Goal: Information Seeking & Learning: Learn about a topic

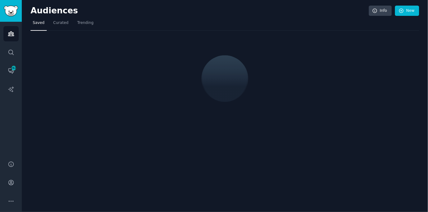
click at [223, 23] on nav "Saved Curated Trending" at bounding box center [224, 24] width 388 height 13
click at [414, 12] on link "New" at bounding box center [407, 11] width 24 height 11
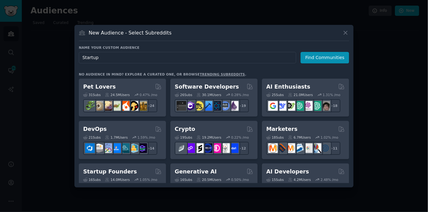
type input "Startups"
click button "Find Communities" at bounding box center [324, 58] width 49 height 12
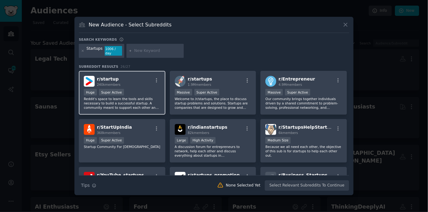
click at [144, 86] on div "r/ startup 240k members" at bounding box center [122, 81] width 77 height 11
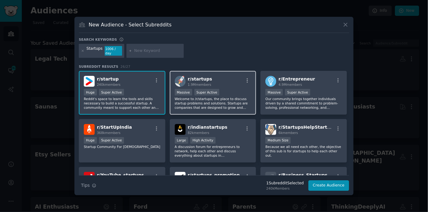
click at [225, 86] on div "r/ startups 1.9M members" at bounding box center [213, 81] width 77 height 11
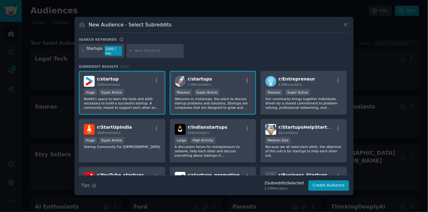
click at [225, 86] on div "r/ startups 1.9M members" at bounding box center [213, 81] width 77 height 11
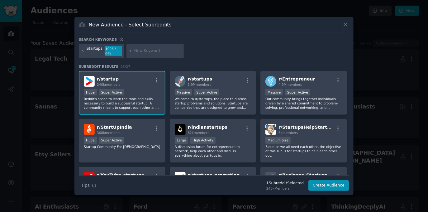
click at [153, 91] on div "Huge Super Active" at bounding box center [122, 93] width 77 height 8
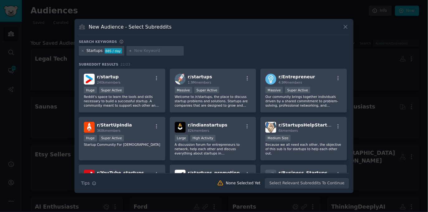
click at [231, 54] on div "Startups 885 / day" at bounding box center [214, 52] width 270 height 12
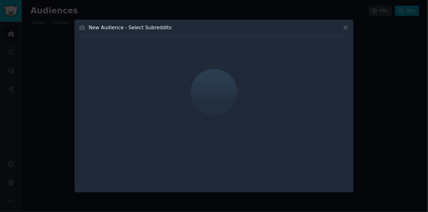
click at [274, 27] on div "New Audience - Select Subreddits" at bounding box center [214, 30] width 270 height 12
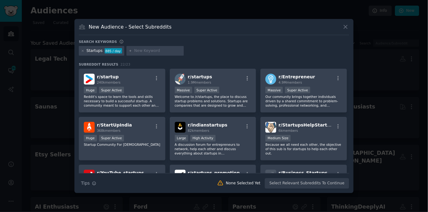
click at [227, 32] on div "New Audience - Select Subreddits" at bounding box center [214, 29] width 270 height 12
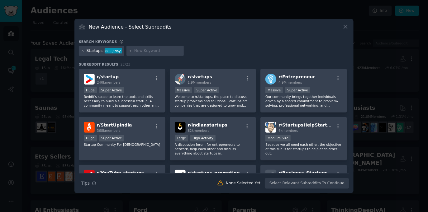
click at [227, 30] on div "New Audience - Select Subreddits" at bounding box center [214, 29] width 270 height 12
click at [218, 39] on div "New Audience - Select Subreddits Search keywords Startups 885 / day Subreddit R…" at bounding box center [213, 106] width 279 height 175
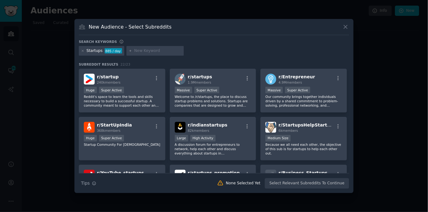
click at [246, 54] on div "Startups 885 / day" at bounding box center [214, 52] width 270 height 12
click at [269, 52] on div "Startups 885 / day" at bounding box center [214, 52] width 270 height 12
click at [253, 35] on div "New Audience - Select Subreddits Search keywords Startups 885 / day Subreddit R…" at bounding box center [213, 106] width 279 height 175
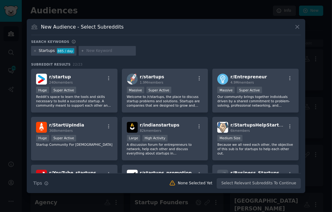
click at [180, 29] on div "New Audience - Select Subreddits" at bounding box center [166, 29] width 270 height 12
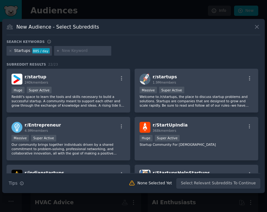
click at [184, 13] on div at bounding box center [133, 106] width 267 height 212
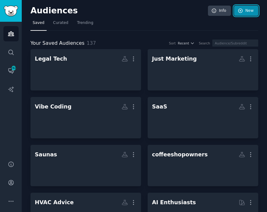
click at [249, 8] on link "New" at bounding box center [246, 11] width 24 height 11
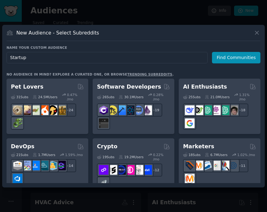
type input "Startups"
click button "Find Communities" at bounding box center [236, 58] width 49 height 12
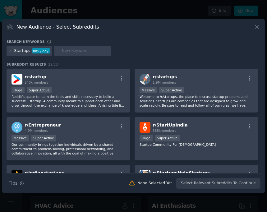
click at [200, 36] on div "New Audience - Select Subreddits Search keywords Startups 885 / day Subreddit R…" at bounding box center [133, 106] width 263 height 175
click at [194, 41] on div "Search keywords" at bounding box center [134, 43] width 254 height 7
click at [196, 46] on div "Startups 885 / day" at bounding box center [134, 52] width 254 height 12
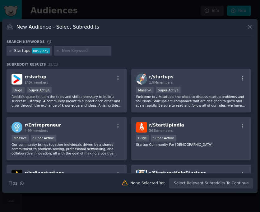
click at [201, 10] on div at bounding box center [130, 106] width 260 height 212
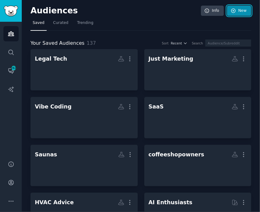
click at [247, 10] on link "New" at bounding box center [239, 11] width 24 height 11
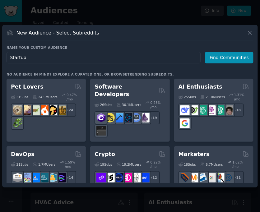
type input "Startups"
click button "Find Communities" at bounding box center [229, 58] width 49 height 12
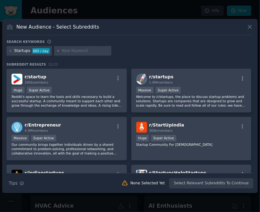
click at [160, 12] on div at bounding box center [130, 106] width 260 height 212
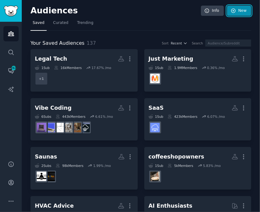
click at [246, 7] on link "New" at bounding box center [239, 11] width 24 height 11
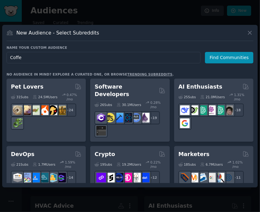
type input "Coffee"
click button "Find Communities" at bounding box center [229, 58] width 49 height 12
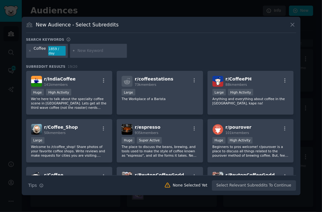
click at [174, 38] on div "Search keywords" at bounding box center [161, 40] width 270 height 7
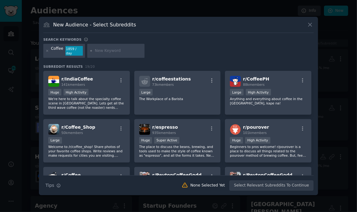
click at [205, 53] on div "Coffee 1859 / day" at bounding box center [178, 52] width 270 height 16
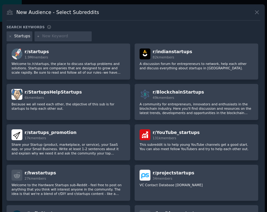
click at [192, 26] on div "Search keywords" at bounding box center [134, 28] width 254 height 7
click at [254, 10] on icon at bounding box center [257, 12] width 7 height 7
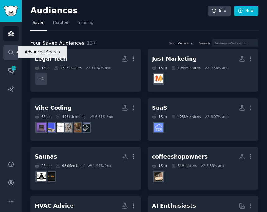
click at [14, 49] on icon "Sidebar" at bounding box center [11, 52] width 7 height 7
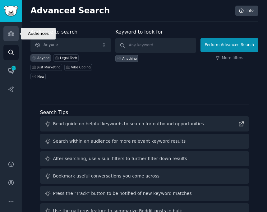
click at [13, 37] on icon "Sidebar" at bounding box center [11, 33] width 7 height 7
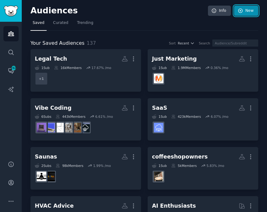
click at [242, 13] on link "New" at bounding box center [246, 11] width 24 height 11
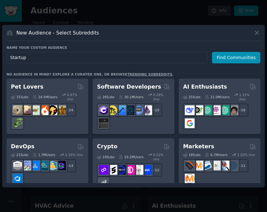
type input "Startups"
click button "Find Communities" at bounding box center [236, 58] width 49 height 12
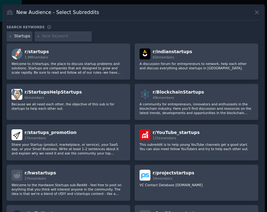
click at [210, 18] on div "New Audience - Select Subreddits" at bounding box center [134, 15] width 254 height 12
click at [65, 34] on input "text" at bounding box center [65, 37] width 47 height 6
type input "Entrepreneurship"
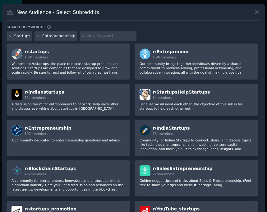
click at [198, 31] on div "Search keywords" at bounding box center [134, 28] width 254 height 7
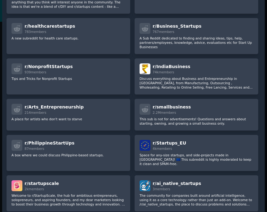
scroll to position [337, 0]
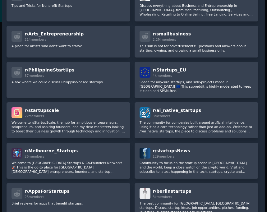
click at [132, 95] on div "r/ startups 1.9M members Welcome to /r/startups, the place to discuss startup p…" at bounding box center [134, 204] width 254 height 994
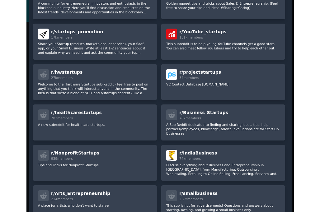
scroll to position [0, 0]
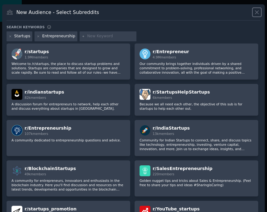
click at [255, 12] on icon at bounding box center [257, 12] width 7 height 7
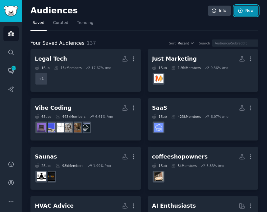
click at [250, 12] on link "New" at bounding box center [246, 11] width 24 height 11
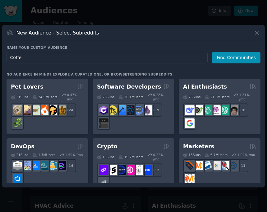
type input "Coffee"
click button "Find Communities" at bounding box center [236, 58] width 49 height 12
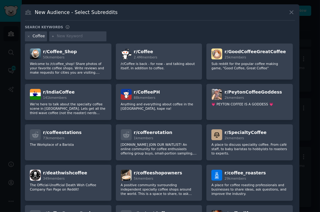
click at [203, 30] on div "Search keywords" at bounding box center [160, 28] width 270 height 7
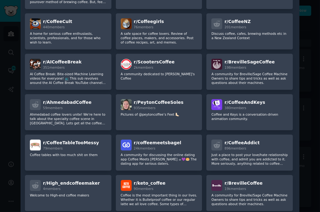
scroll to position [537, 0]
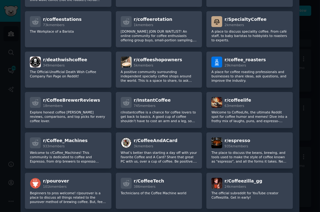
scroll to position [0, 0]
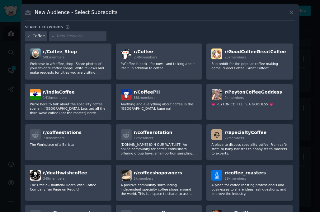
click at [204, 30] on div "Search keywords" at bounding box center [160, 28] width 270 height 7
click at [204, 31] on div "Coffee" at bounding box center [160, 37] width 270 height 12
click at [203, 34] on div "Coffee" at bounding box center [160, 37] width 270 height 12
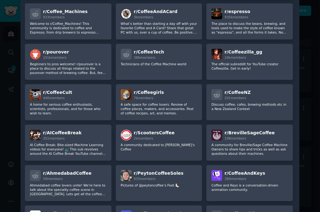
scroll to position [355, 0]
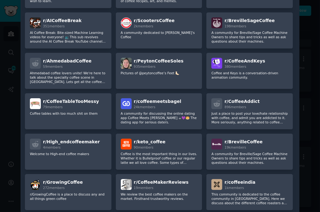
click at [203, 64] on div "r/ Coffee_Shop 50k members Welcome to /r/coffee_shop! Share photos of your favo…" at bounding box center [160, 30] width 270 height 683
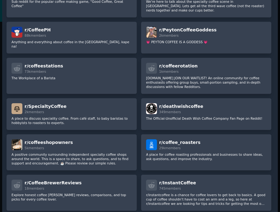
scroll to position [0, 0]
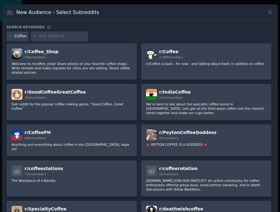
click at [137, 32] on div "Coffee" at bounding box center [140, 37] width 267 height 12
click at [10, 35] on icon at bounding box center [10, 36] width 3 height 3
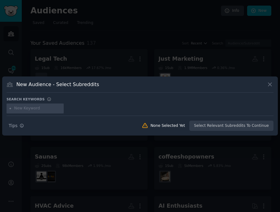
click at [38, 109] on input "text" at bounding box center [37, 109] width 47 height 6
type input "jerk"
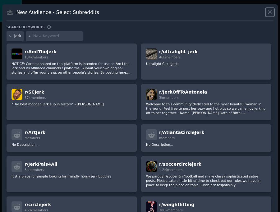
click at [267, 14] on icon at bounding box center [270, 12] width 7 height 7
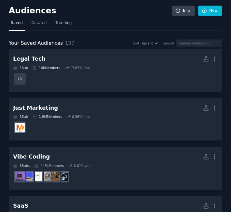
click at [132, 18] on nav "Saved Curated Trending" at bounding box center [115, 24] width 213 height 13
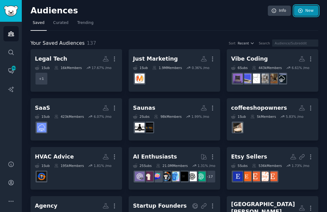
click at [267, 10] on link "New" at bounding box center [306, 11] width 24 height 11
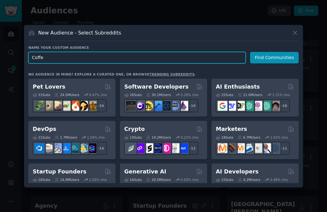
type input "Coffee"
click button "Find Communities" at bounding box center [274, 58] width 49 height 12
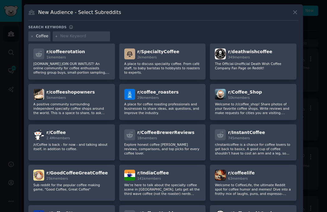
click at [200, 31] on div "Search keywords" at bounding box center [163, 28] width 270 height 7
click at [204, 31] on div "Search keywords" at bounding box center [163, 28] width 270 height 7
click at [205, 32] on div "Coffee" at bounding box center [163, 37] width 270 height 12
click at [206, 34] on div "Coffee" at bounding box center [163, 37] width 270 height 12
click at [206, 32] on div "Coffee" at bounding box center [163, 37] width 270 height 12
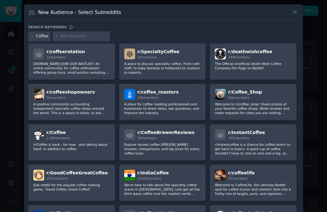
click at [207, 30] on div "Search keywords" at bounding box center [163, 28] width 270 height 7
click at [207, 32] on div "Coffee" at bounding box center [163, 37] width 270 height 12
click at [198, 20] on div "New Audience - Select Subreddits" at bounding box center [163, 15] width 270 height 12
click at [31, 36] on icon at bounding box center [32, 36] width 2 height 2
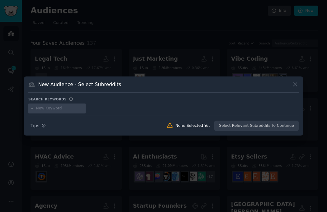
click at [56, 107] on input "text" at bounding box center [59, 109] width 47 height 6
type input "jerk"
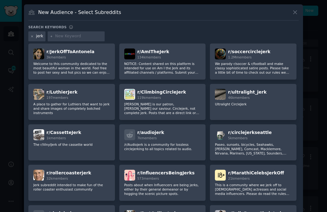
click at [31, 35] on icon at bounding box center [31, 36] width 3 height 3
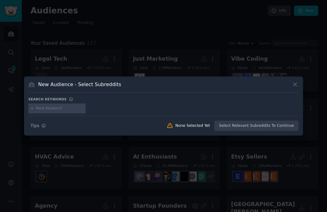
click at [59, 106] on input "text" at bounding box center [59, 109] width 47 height 6
type input "coffee"
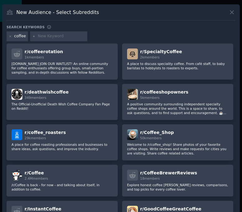
click at [45, 35] on input "text" at bounding box center [61, 37] width 47 height 6
type input "espresso"
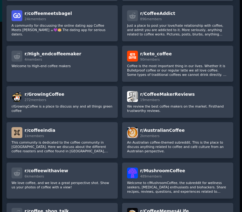
scroll to position [820, 0]
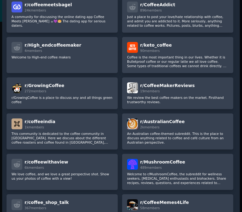
scroll to position [615, 0]
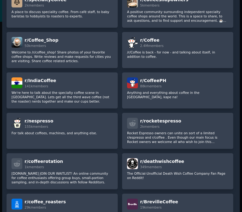
scroll to position [208, 0]
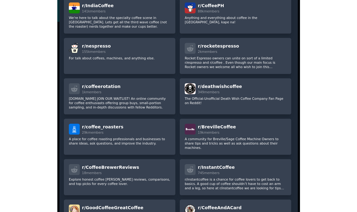
scroll to position [0, 0]
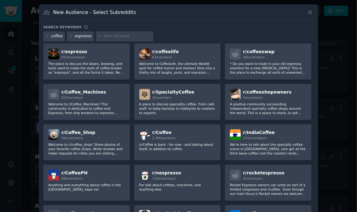
click at [262, 28] on div "Search keywords" at bounding box center [178, 28] width 270 height 7
click at [264, 32] on div "coffee espresso" at bounding box center [178, 37] width 270 height 12
